Goal: Transaction & Acquisition: Purchase product/service

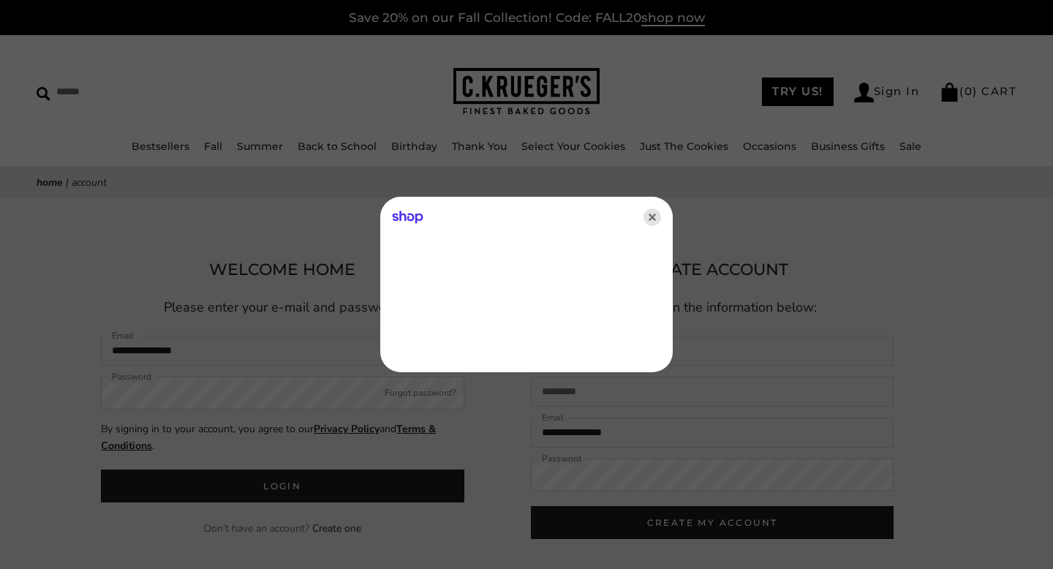
click at [653, 217] on icon "Close" at bounding box center [652, 217] width 18 height 18
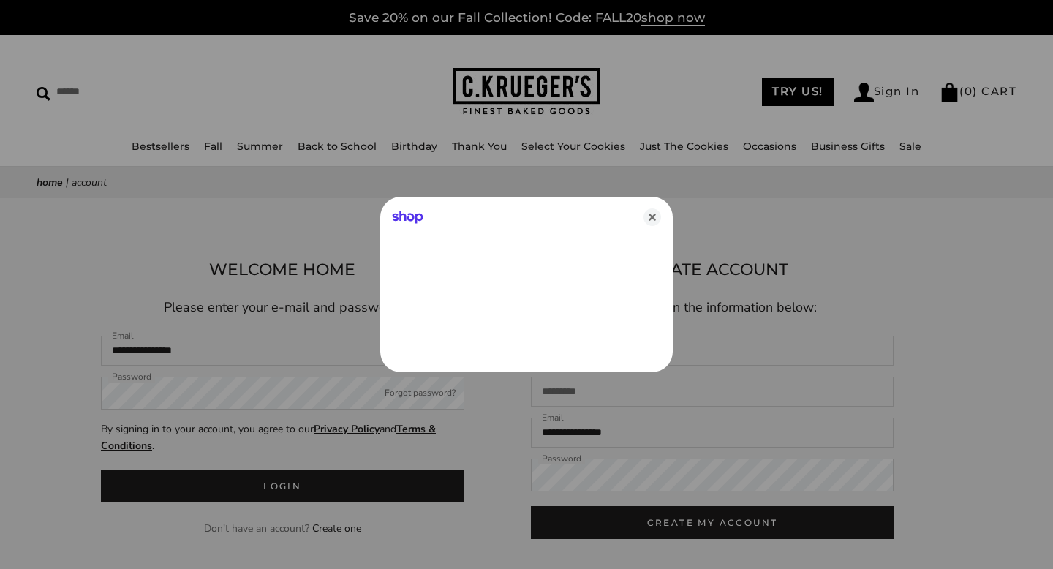
click at [653, 217] on icon "Close" at bounding box center [652, 217] width 18 height 18
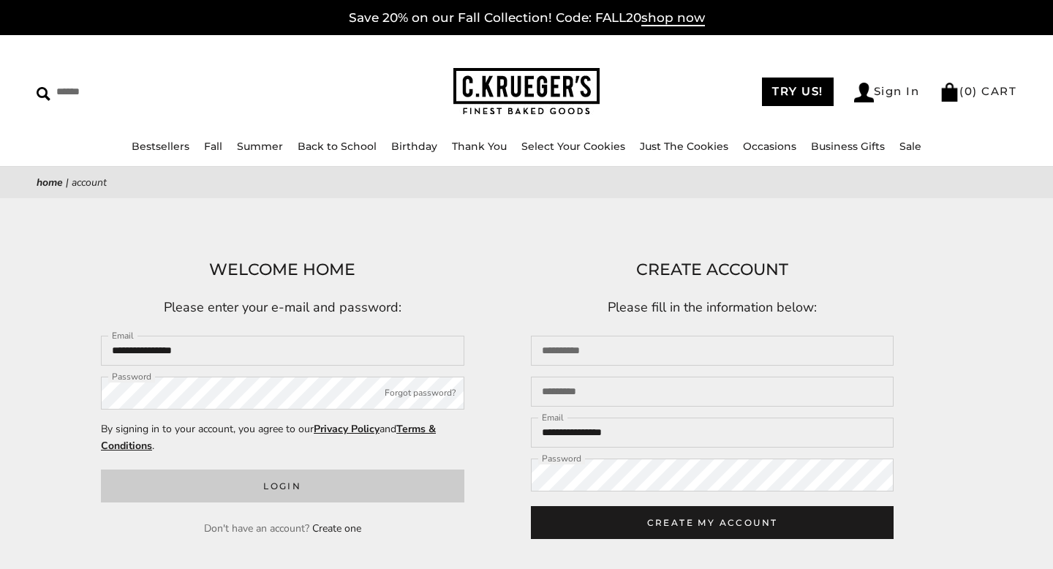
click at [315, 493] on button "Login" at bounding box center [282, 485] width 363 height 33
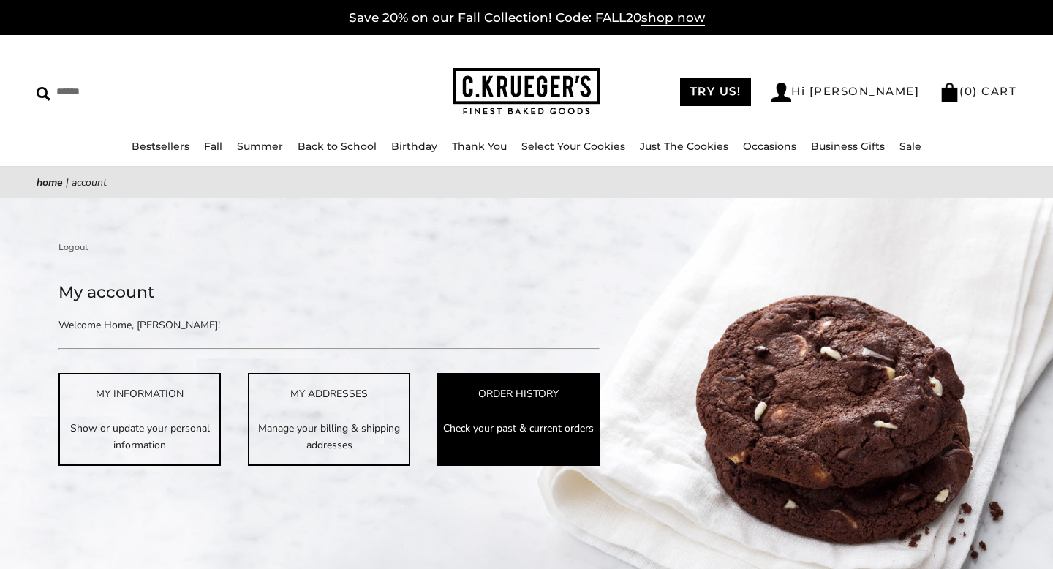
click at [498, 392] on div "ORDER HISTORY" at bounding box center [518, 393] width 159 height 17
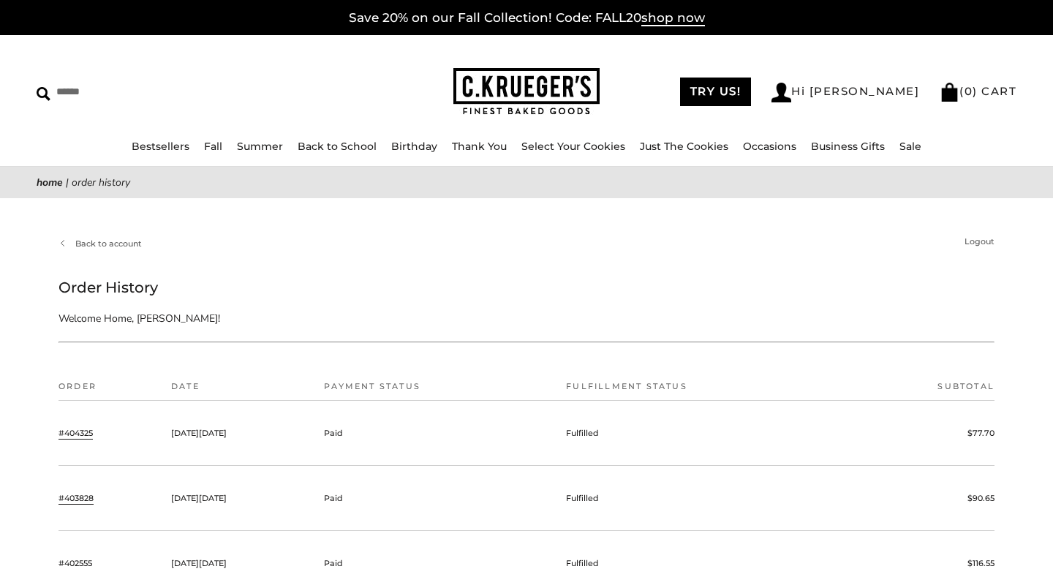
click at [77, 428] on link "#404325" at bounding box center [75, 432] width 34 height 13
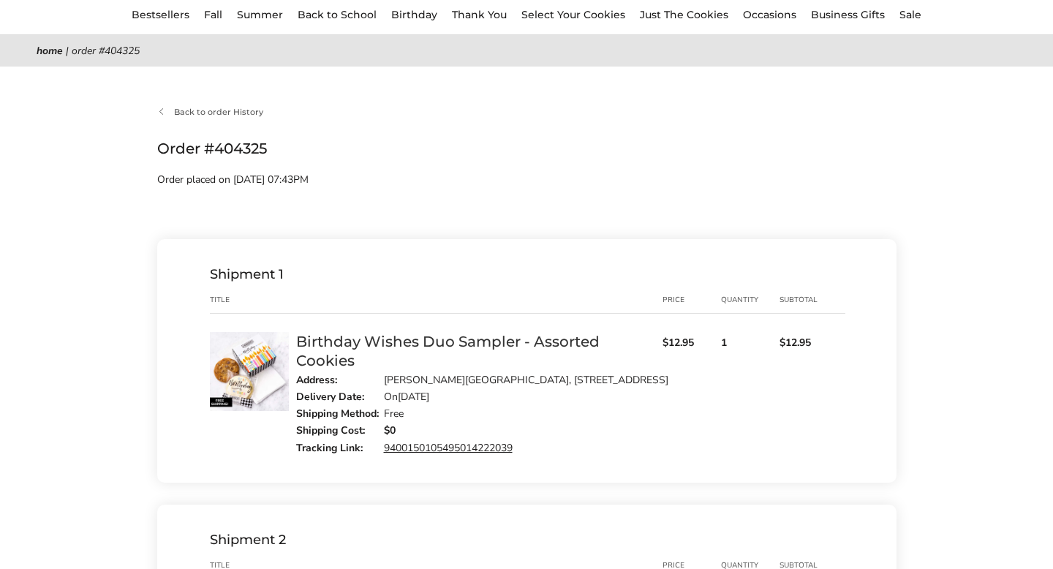
scroll to position [140, 0]
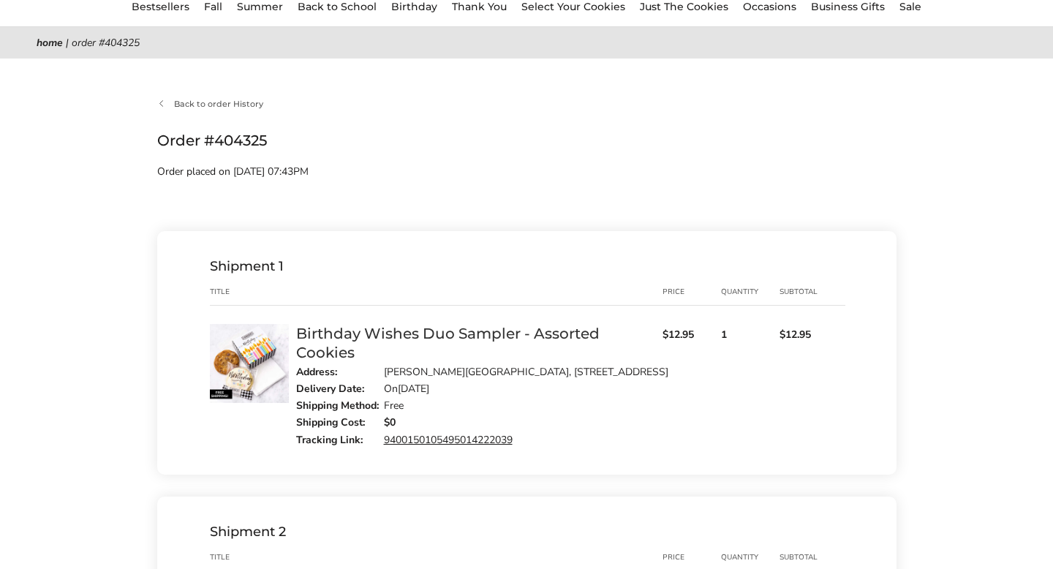
click at [323, 342] on div "Birthday Wishes Duo Sampler - Assorted Cookies" at bounding box center [475, 343] width 359 height 38
click at [324, 334] on link "Birthday Wishes Duo Sampler - Assorted Cookies" at bounding box center [447, 343] width 303 height 37
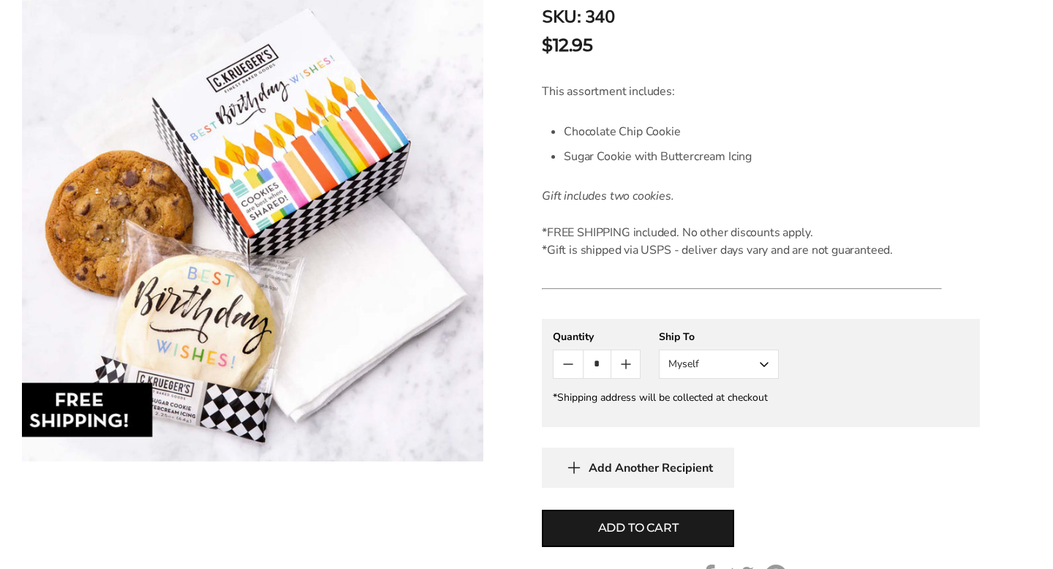
scroll to position [346, 0]
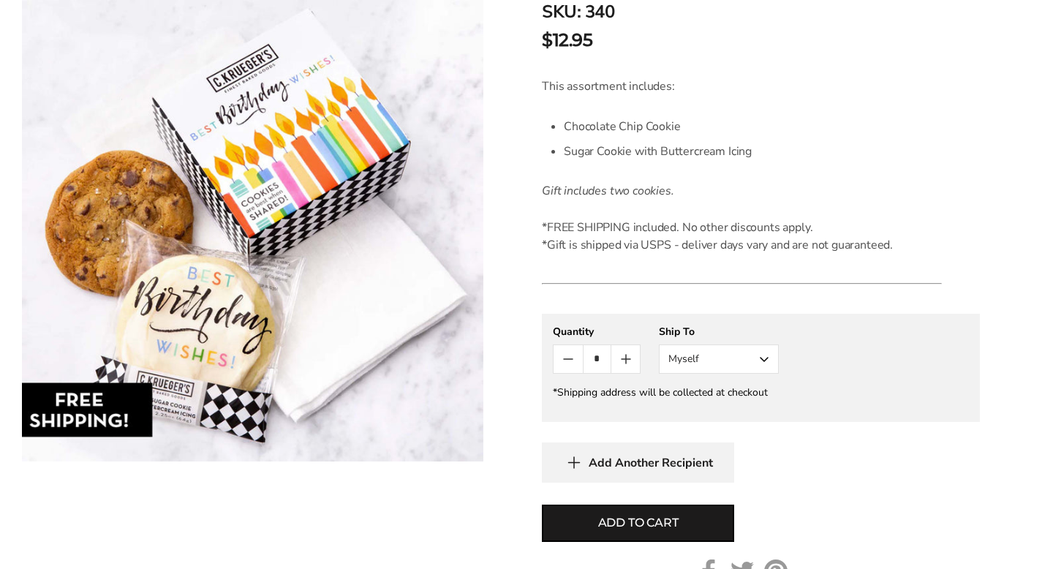
click at [726, 367] on button "Myself" at bounding box center [719, 358] width 120 height 29
click at [714, 408] on button "Other Recipient" at bounding box center [718, 413] width 118 height 26
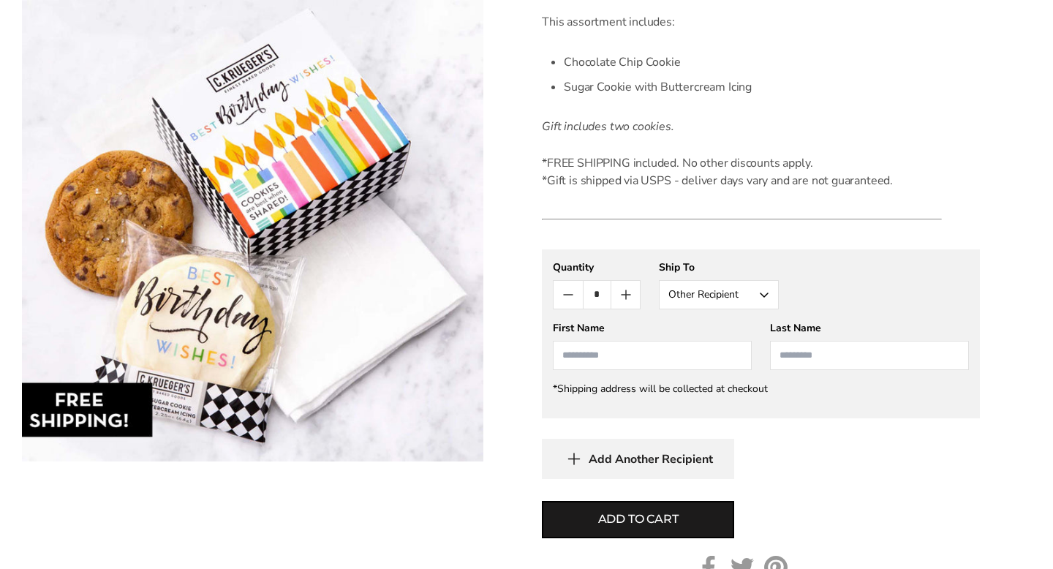
scroll to position [412, 0]
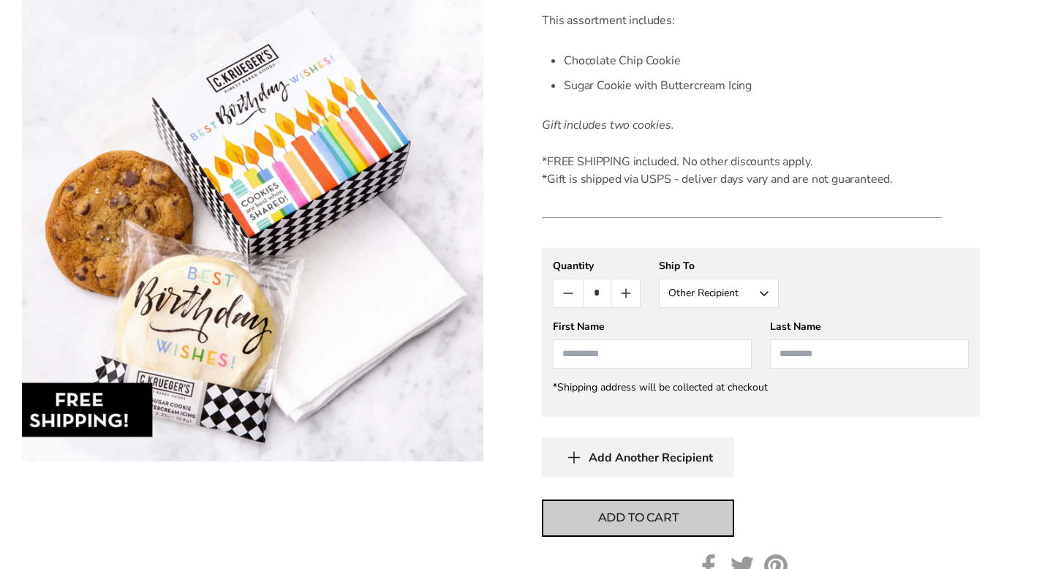
click at [632, 520] on span "Add to cart" at bounding box center [638, 518] width 80 height 18
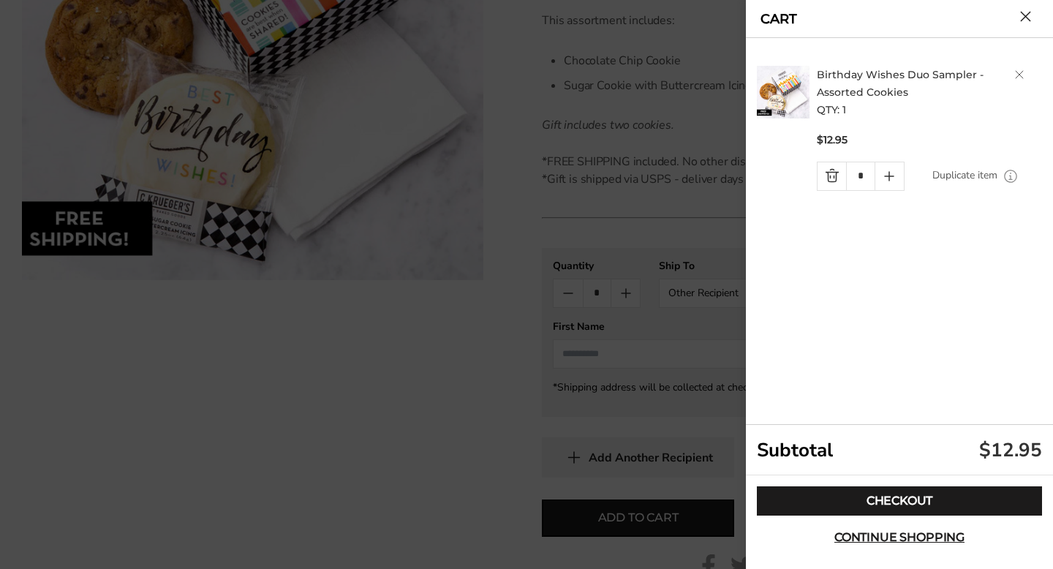
click at [977, 174] on link "Duplicate item" at bounding box center [964, 175] width 65 height 16
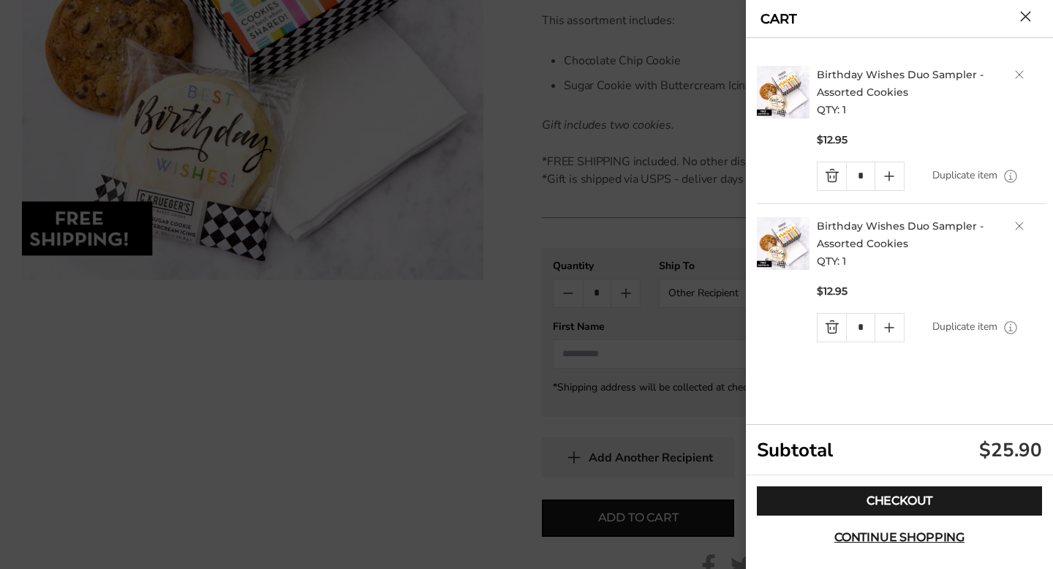
click at [977, 174] on link "Duplicate item" at bounding box center [964, 175] width 65 height 16
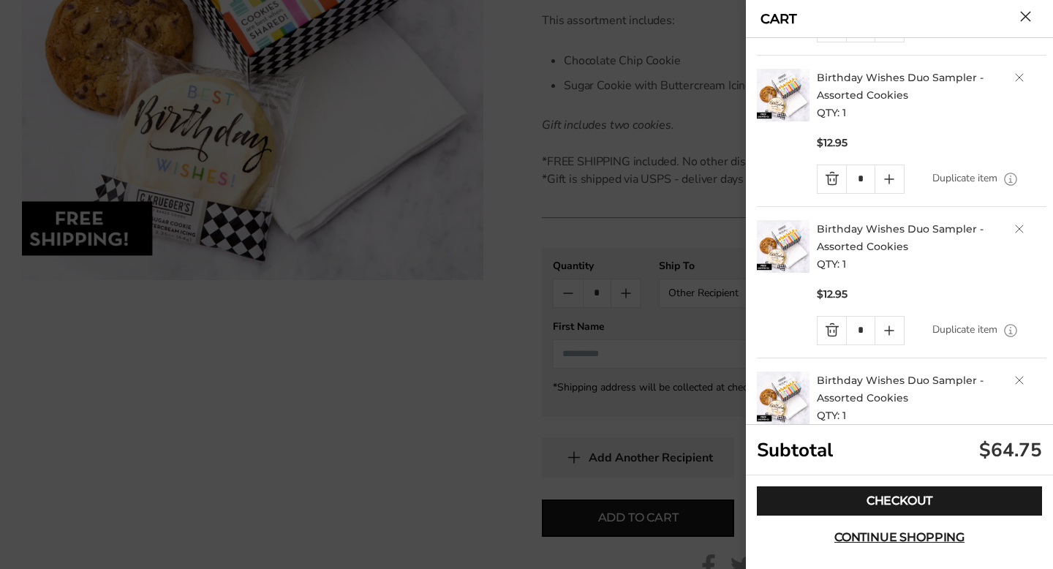
scroll to position [0, 0]
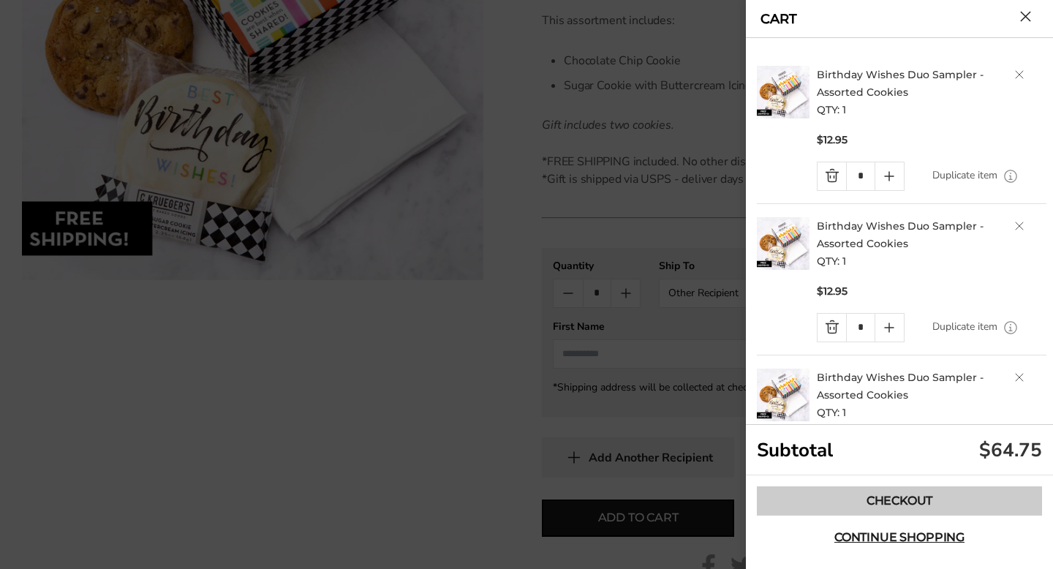
click at [892, 494] on link "Checkout" at bounding box center [899, 500] width 285 height 29
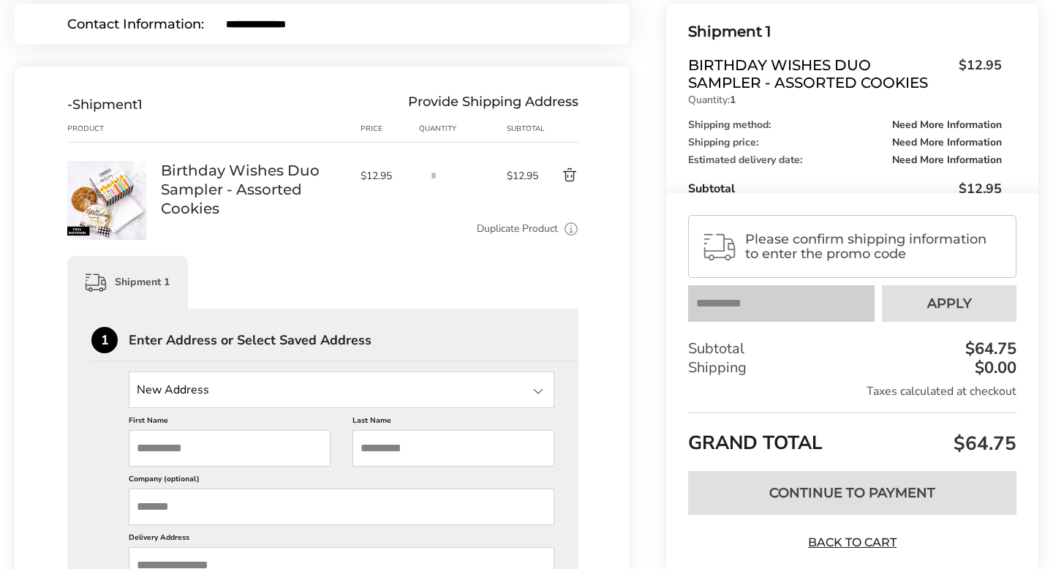
scroll to position [171, 0]
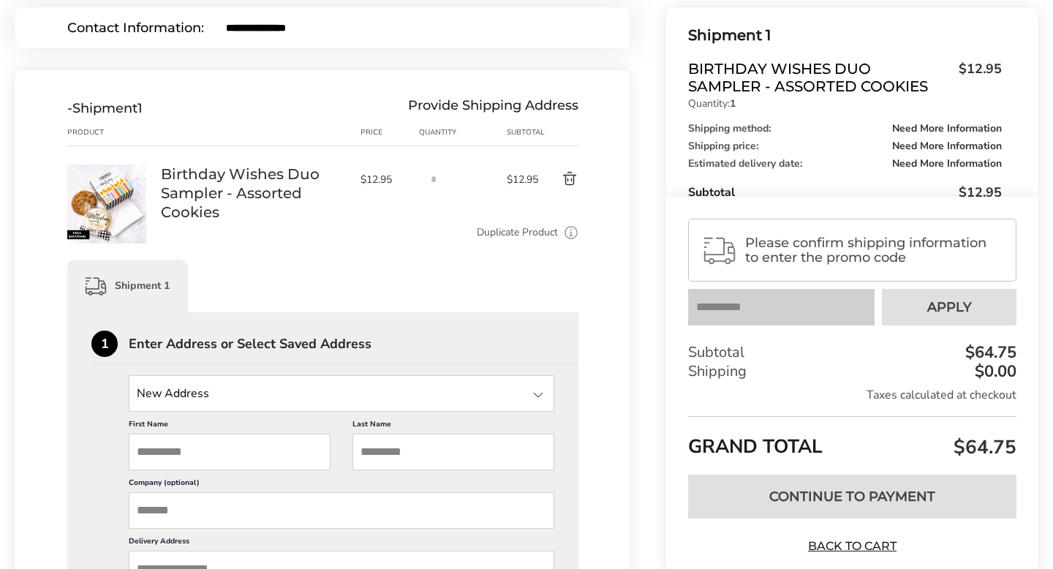
click at [202, 451] on input "First Name" at bounding box center [230, 451] width 202 height 37
type input "*"
click at [232, 402] on input "State" at bounding box center [341, 393] width 425 height 37
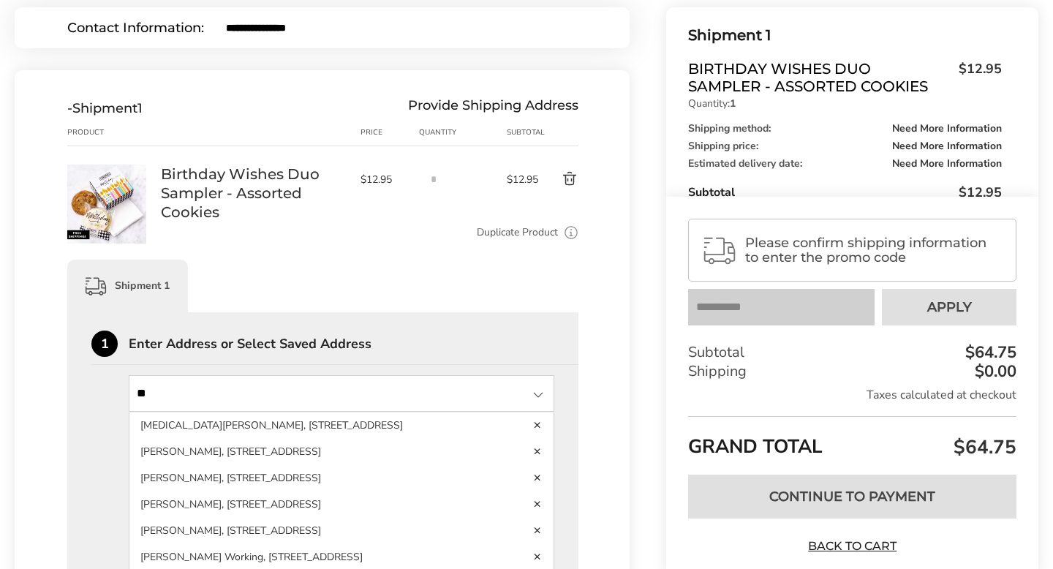
type input "*"
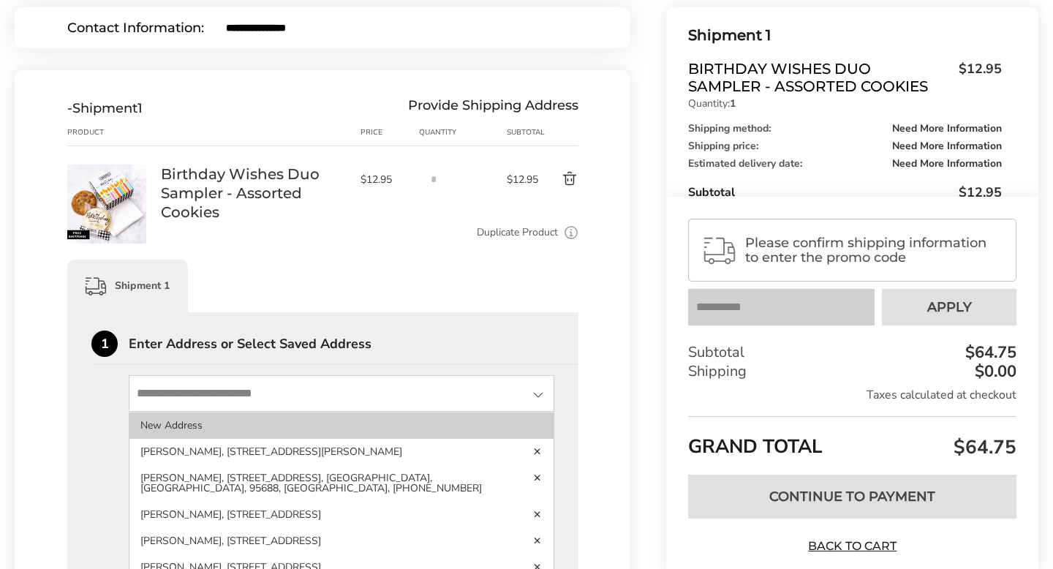
click at [227, 439] on li "New Address" at bounding box center [341, 452] width 424 height 26
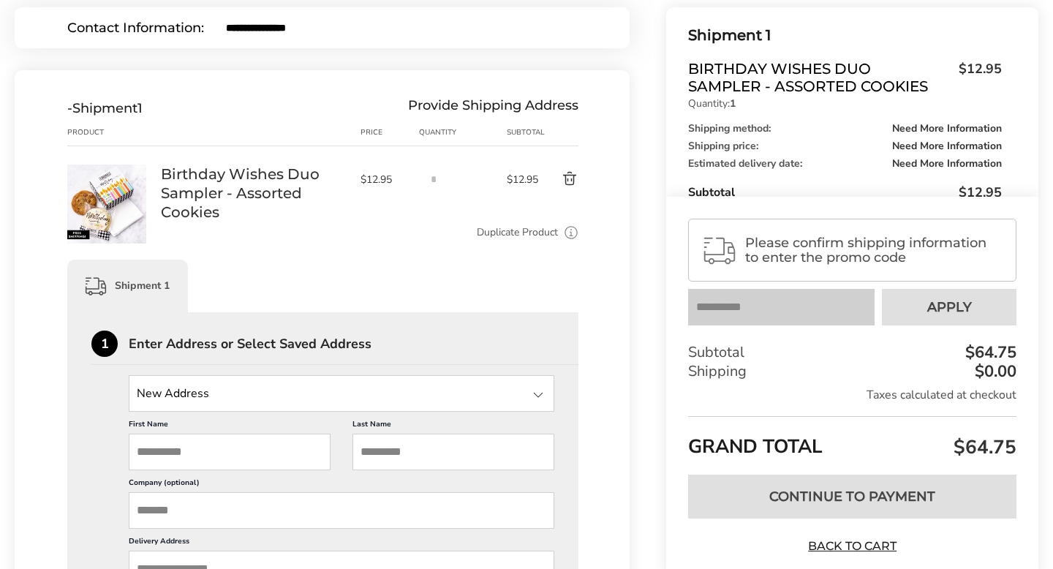
click at [186, 441] on input "First Name" at bounding box center [230, 451] width 202 height 37
type input "***"
click at [417, 442] on input "Last Name" at bounding box center [453, 451] width 202 height 37
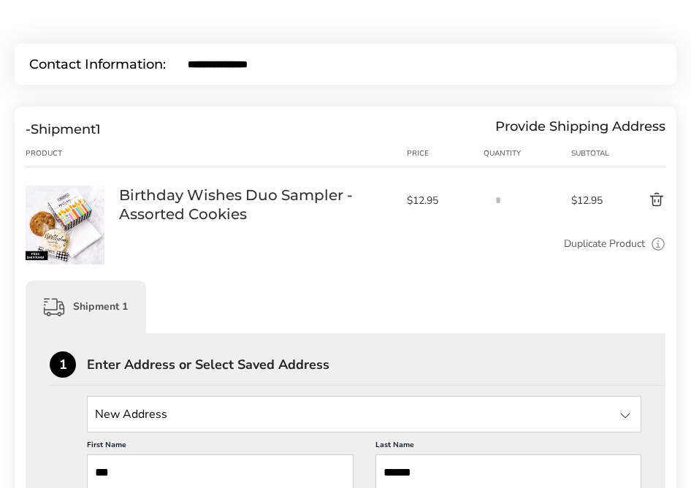
type input "******"
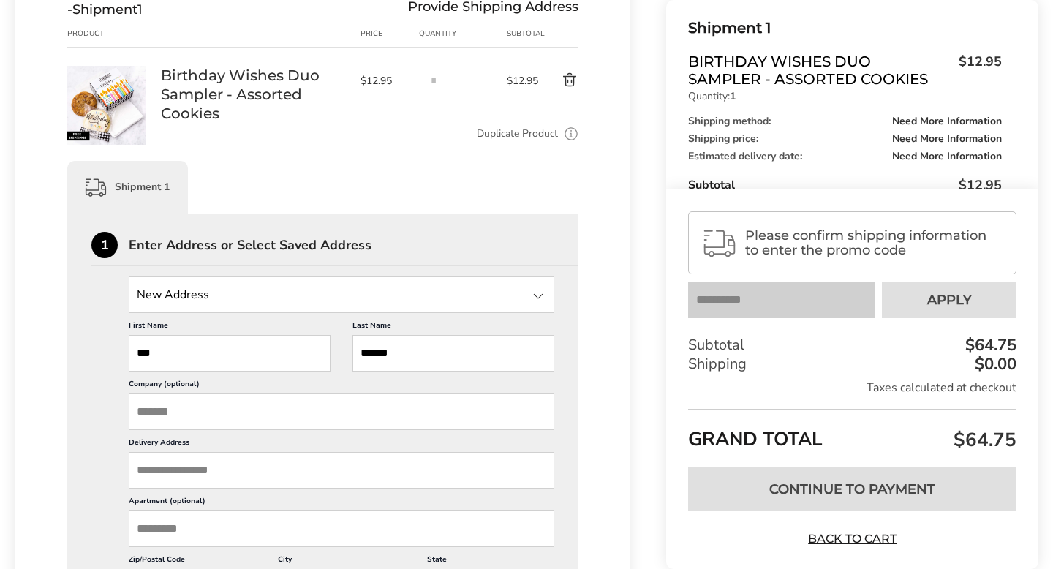
scroll to position [283, 0]
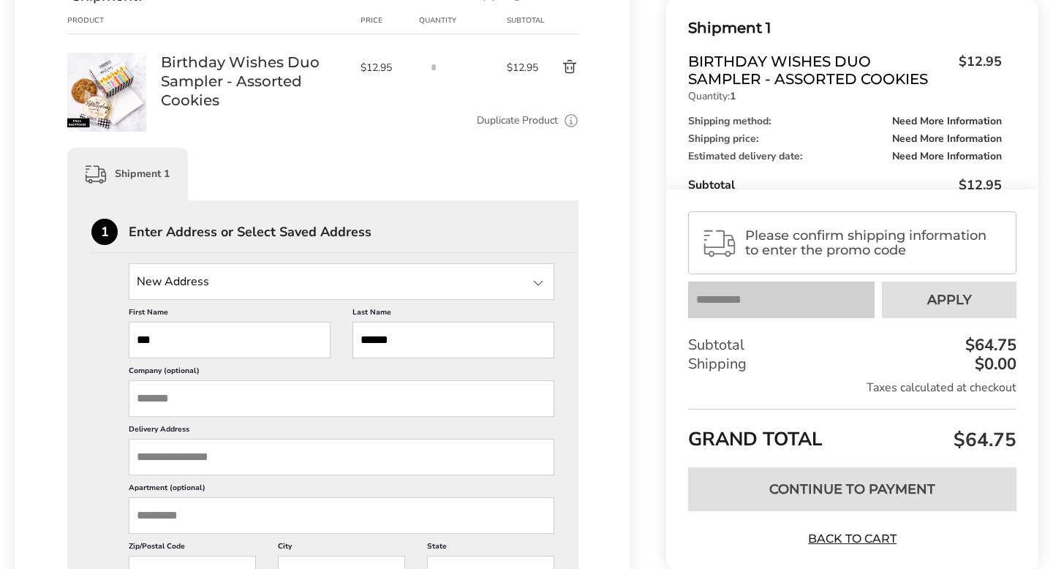
click at [153, 471] on input "Delivery Address" at bounding box center [341, 457] width 425 height 37
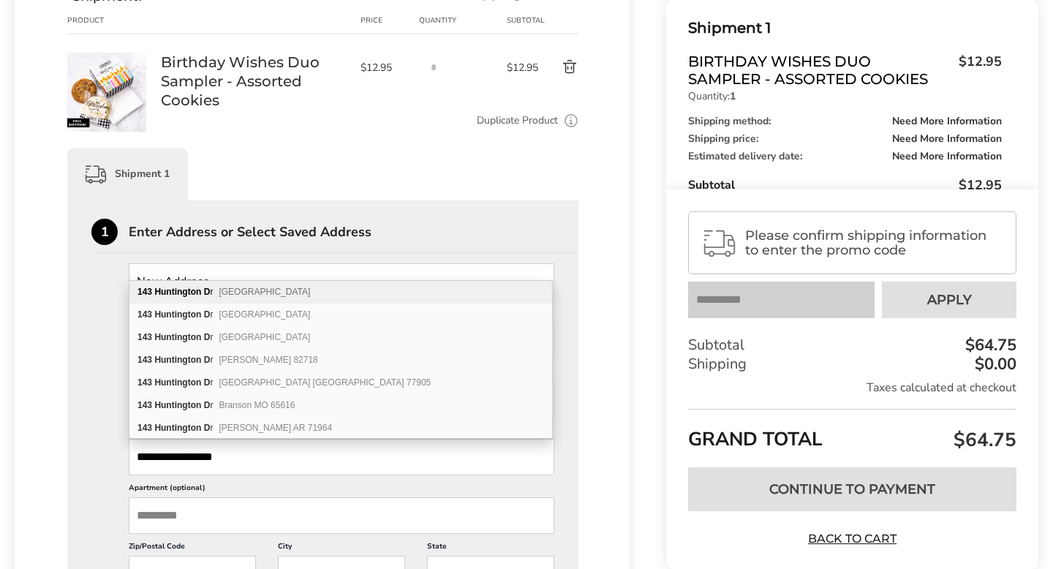
click at [354, 300] on div "[STREET_ADDRESS]" at bounding box center [340, 292] width 422 height 23
type input "**********"
type input "*********"
